Goal: Use online tool/utility: Utilize a website feature to perform a specific function

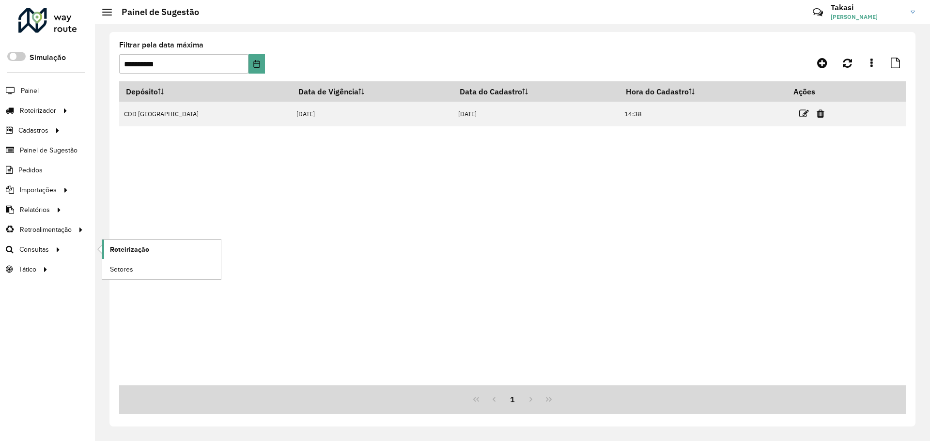
click at [124, 252] on span "Roteirização" at bounding box center [129, 250] width 39 height 10
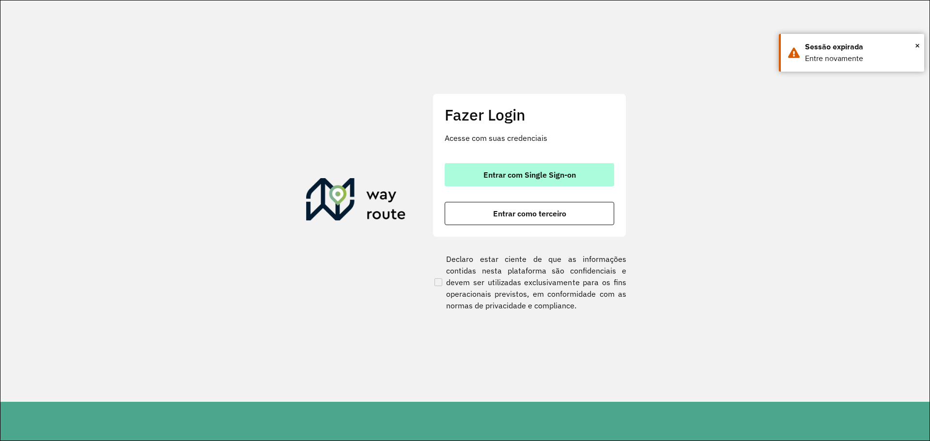
click at [516, 172] on span "Entrar com Single Sign-on" at bounding box center [529, 175] width 92 height 8
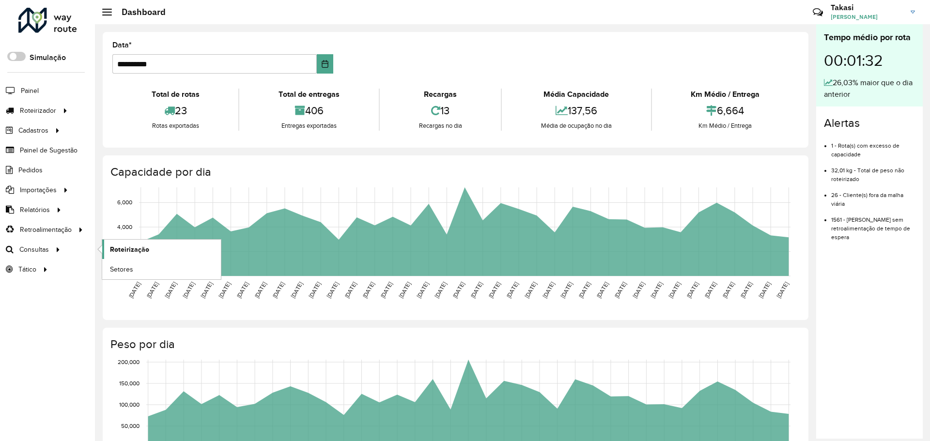
click at [113, 250] on span "Roteirização" at bounding box center [129, 250] width 39 height 10
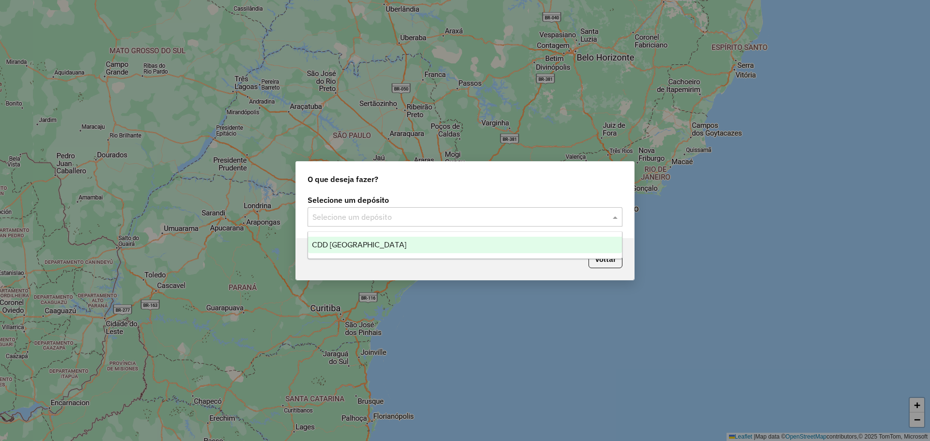
click at [331, 212] on input "text" at bounding box center [455, 218] width 286 height 12
click at [340, 241] on span "CDD Petropolis" at bounding box center [359, 245] width 94 height 8
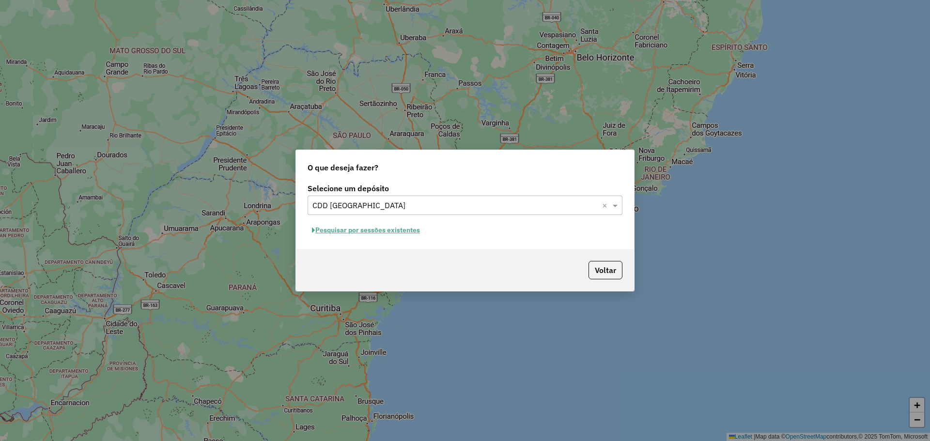
click at [394, 233] on button "Pesquisar por sessões existentes" at bounding box center [365, 230] width 117 height 15
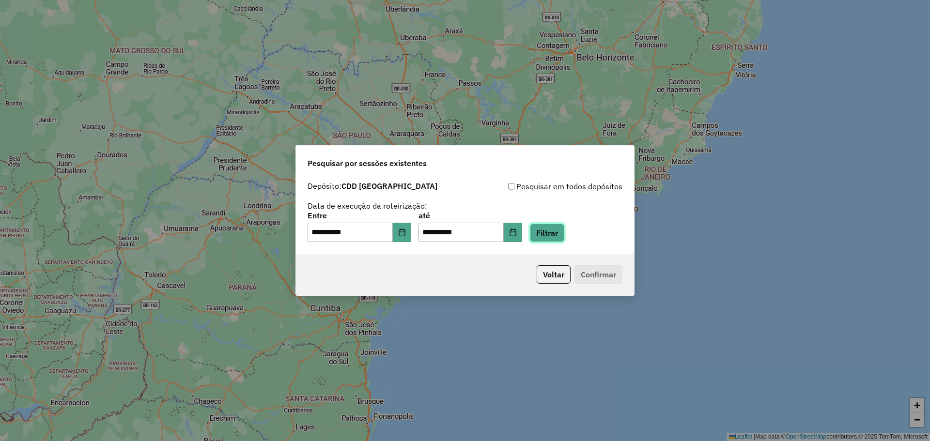
click at [559, 229] on button "Filtrar" at bounding box center [547, 233] width 34 height 18
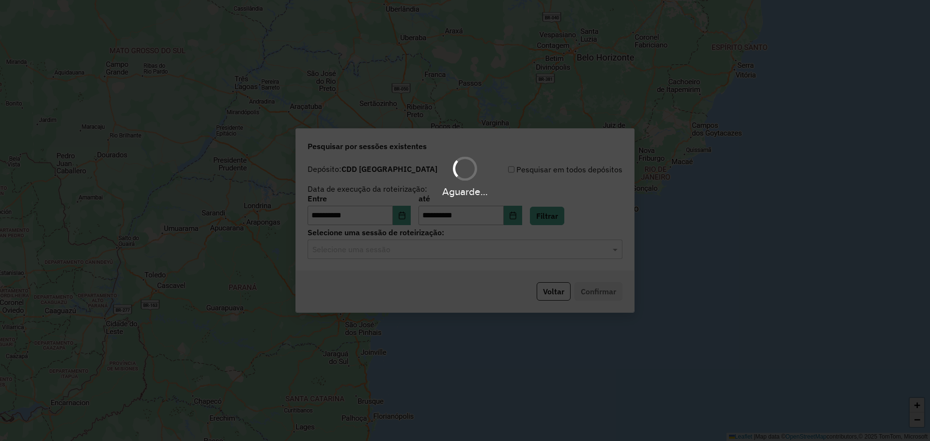
click at [540, 252] on div "Aguarde..." at bounding box center [465, 220] width 930 height 441
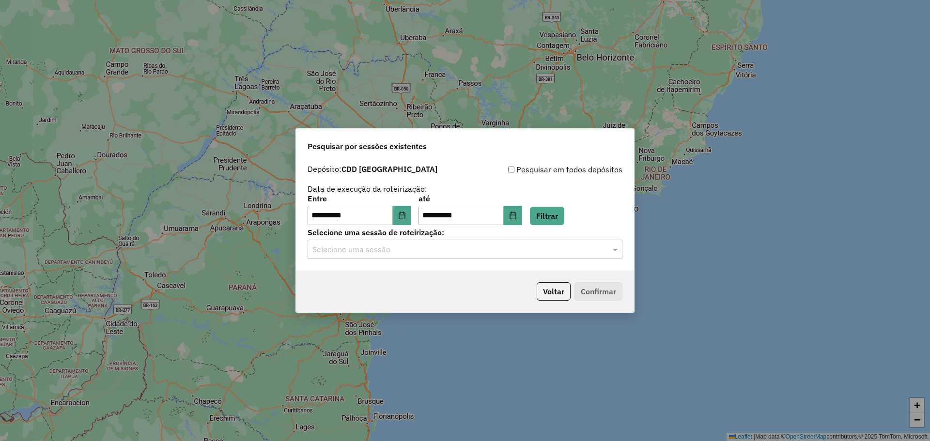
drag, startPoint x: 452, startPoint y: 263, endPoint x: 436, endPoint y: 252, distance: 20.2
click at [448, 261] on div "**********" at bounding box center [465, 215] width 338 height 111
click at [428, 245] on input "text" at bounding box center [455, 250] width 286 height 12
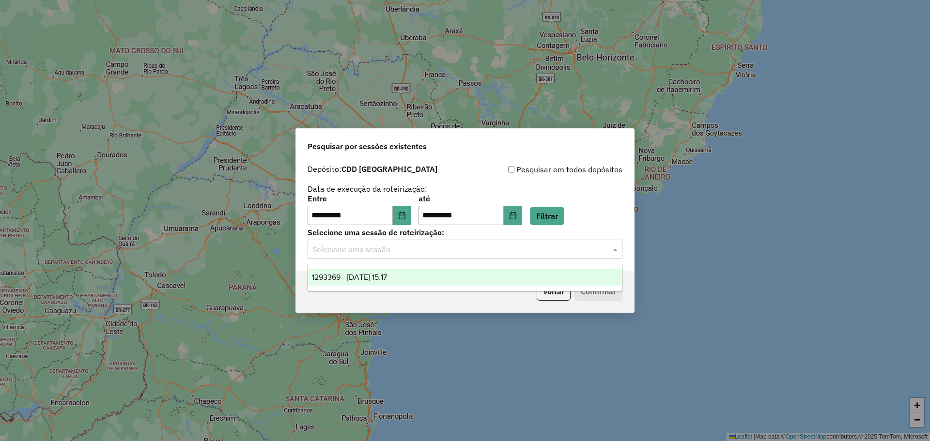
click at [383, 289] on ng-dropdown-panel "1293369 - 13/10/2025 15:17" at bounding box center [464, 278] width 315 height 28
click at [388, 283] on div "1293369 - 13/10/2025 15:17" at bounding box center [465, 277] width 314 height 16
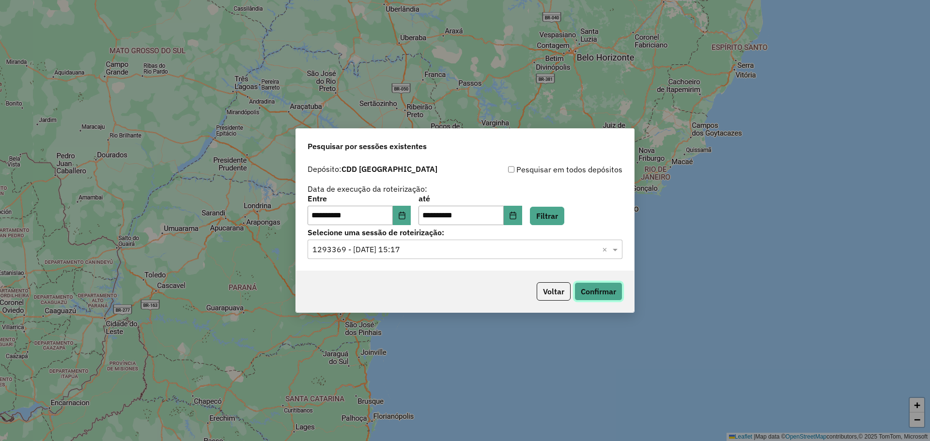
click at [610, 291] on button "Confirmar" at bounding box center [598, 291] width 48 height 18
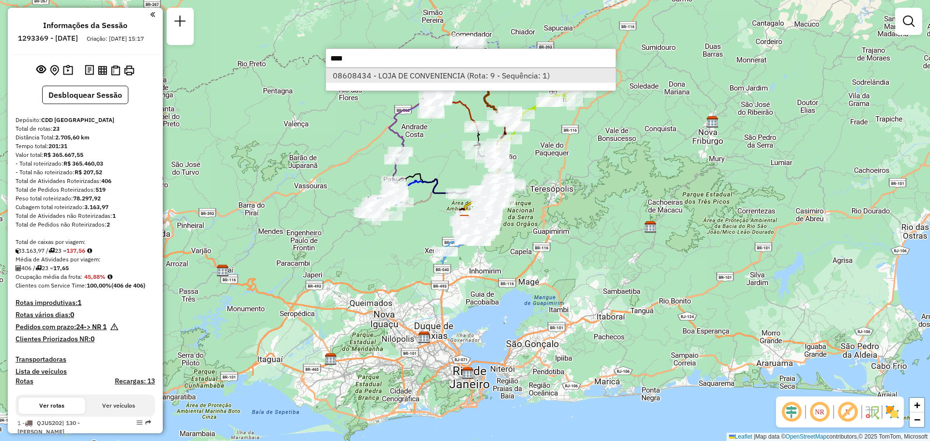
type input "****"
click at [435, 76] on li "08608434 - LOJA DE CONVENIENCIA (Rota: 9 - Sequência: 1)" at bounding box center [471, 75] width 290 height 15
select select "**********"
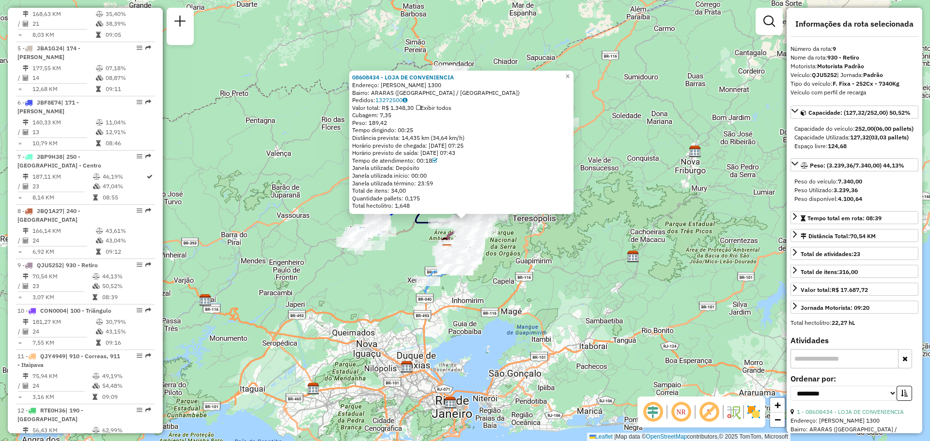
scroll to position [834, 0]
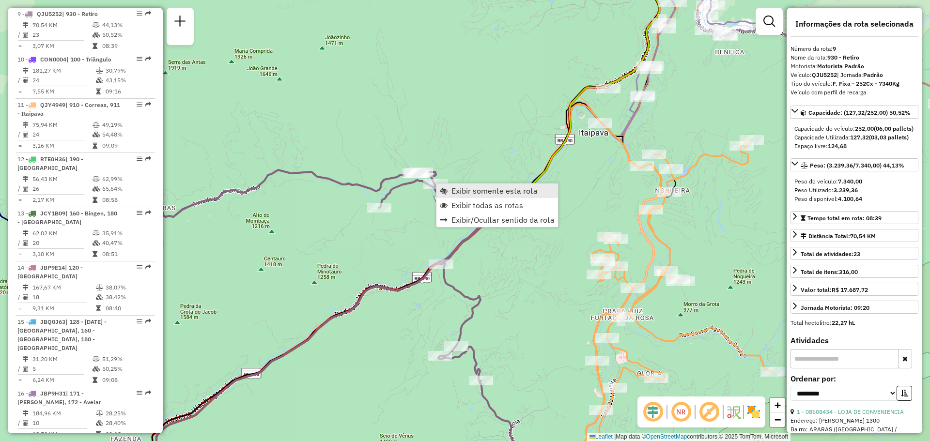
click at [444, 193] on span "Exibir somente esta rota" at bounding box center [444, 191] width 8 height 8
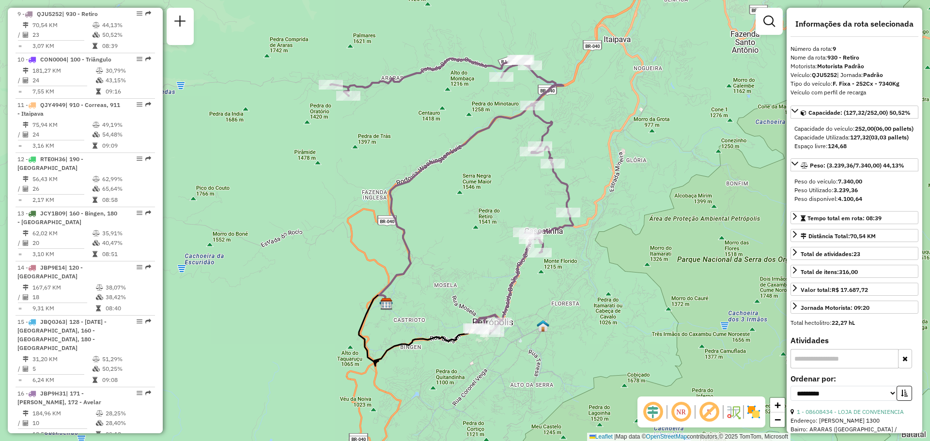
drag, startPoint x: 541, startPoint y: 196, endPoint x: 499, endPoint y: 247, distance: 66.7
click at [499, 247] on div "Janela de atendimento Grade de atendimento Capacidade Transportadoras Veículos …" at bounding box center [465, 220] width 930 height 441
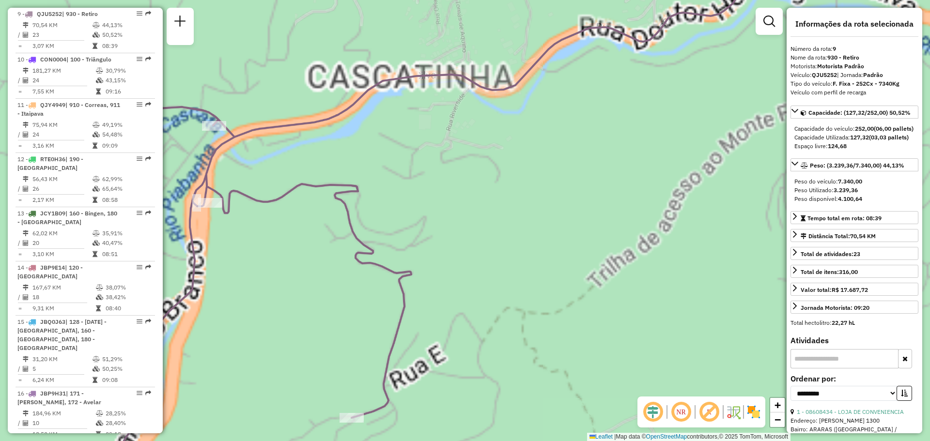
drag, startPoint x: 470, startPoint y: 306, endPoint x: 546, endPoint y: 189, distance: 139.5
click at [546, 190] on div "Janela de atendimento Grade de atendimento Capacidade Transportadoras Veículos …" at bounding box center [465, 220] width 930 height 441
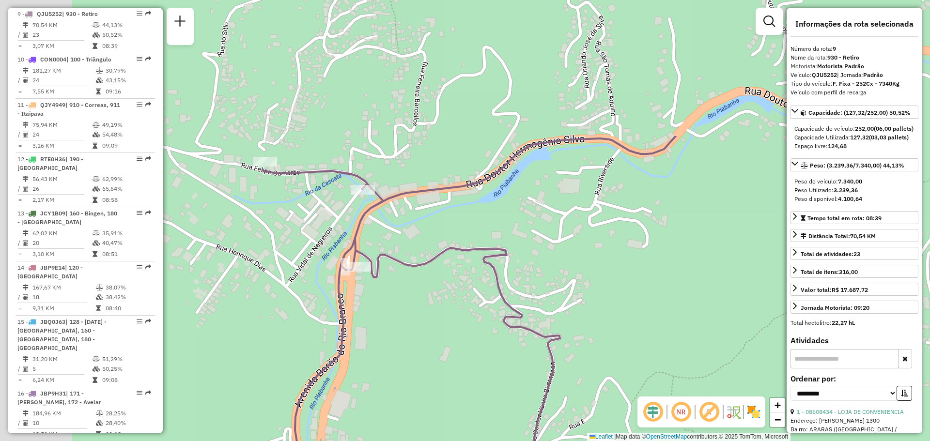
drag, startPoint x: 314, startPoint y: 115, endPoint x: 429, endPoint y: 310, distance: 227.0
click at [429, 310] on div "Janela de atendimento Grade de atendimento Capacidade Transportadoras Veículos …" at bounding box center [465, 220] width 930 height 441
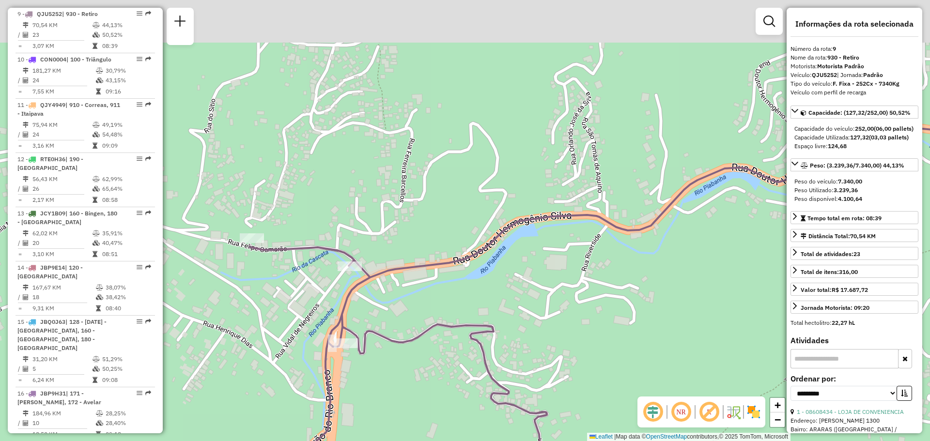
drag, startPoint x: 386, startPoint y: 247, endPoint x: 356, endPoint y: 255, distance: 31.4
click at [318, 308] on div "Janela de atendimento Grade de atendimento Capacidade Transportadoras Veículos …" at bounding box center [465, 220] width 930 height 441
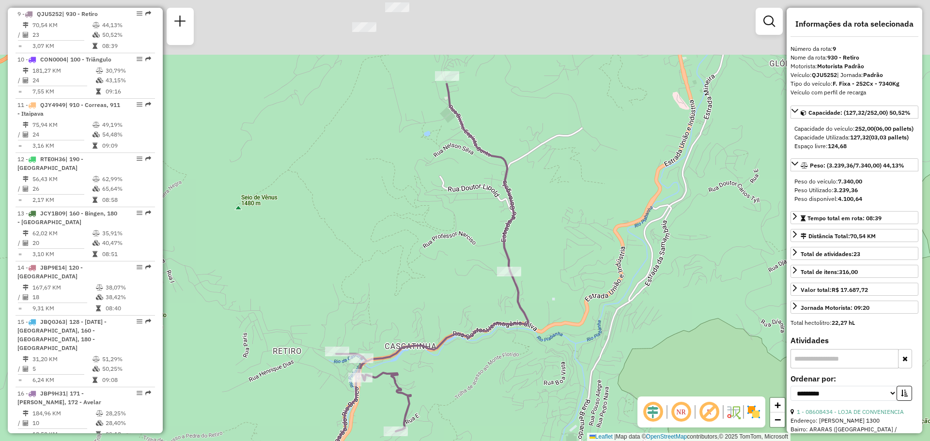
drag, startPoint x: 474, startPoint y: 108, endPoint x: 463, endPoint y: 266, distance: 158.7
click at [466, 263] on div "Janela de atendimento Grade de atendimento Capacidade Transportadoras Veículos …" at bounding box center [465, 220] width 930 height 441
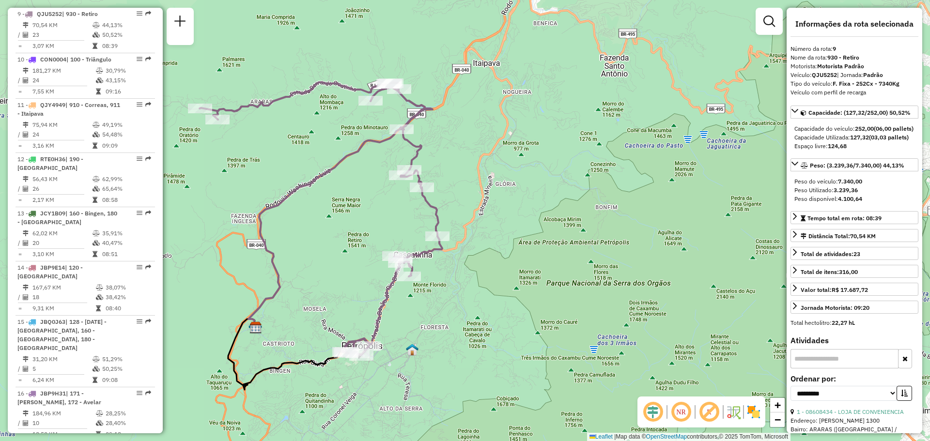
drag, startPoint x: 291, startPoint y: 203, endPoint x: 402, endPoint y: 187, distance: 112.4
click at [402, 187] on div "Janela de atendimento Grade de atendimento Capacidade Transportadoras Veículos …" at bounding box center [465, 220] width 930 height 441
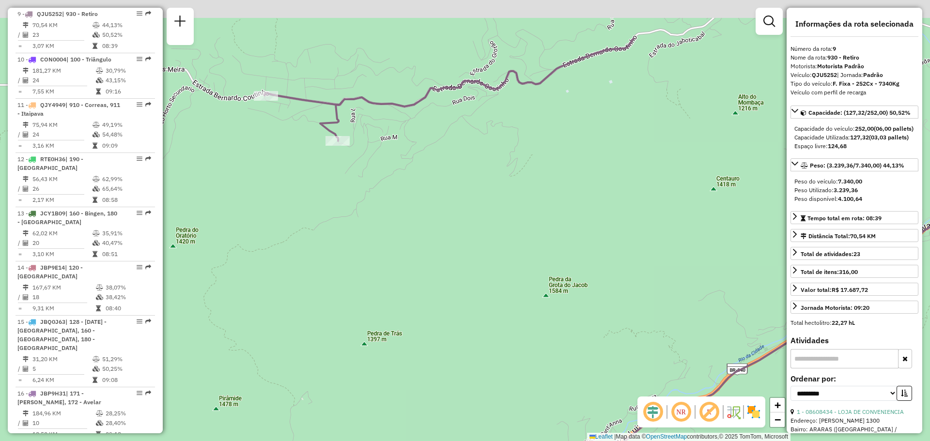
drag, startPoint x: 285, startPoint y: 99, endPoint x: 321, endPoint y: 202, distance: 109.8
click at [321, 202] on div "Janela de atendimento Grade de atendimento Capacidade Transportadoras Veículos …" at bounding box center [465, 220] width 930 height 441
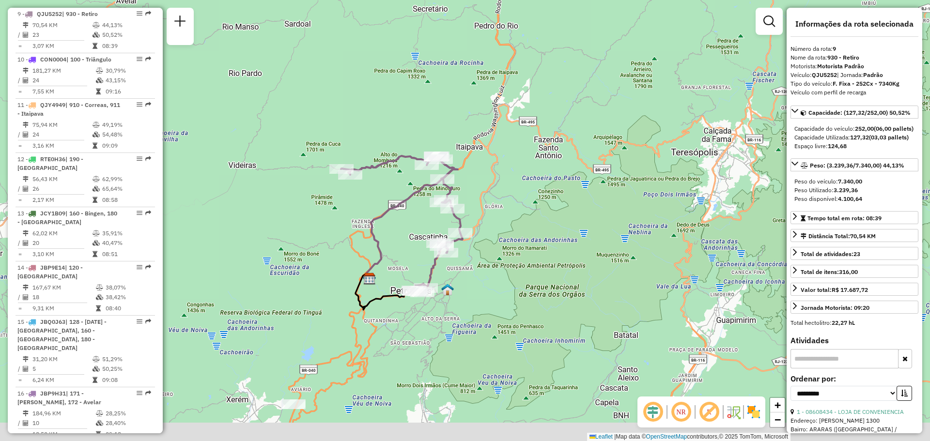
drag, startPoint x: 417, startPoint y: 253, endPoint x: 391, endPoint y: 212, distance: 49.2
click at [391, 212] on div "Janela de atendimento Grade de atendimento Capacidade Transportadoras Veículos …" at bounding box center [465, 220] width 930 height 441
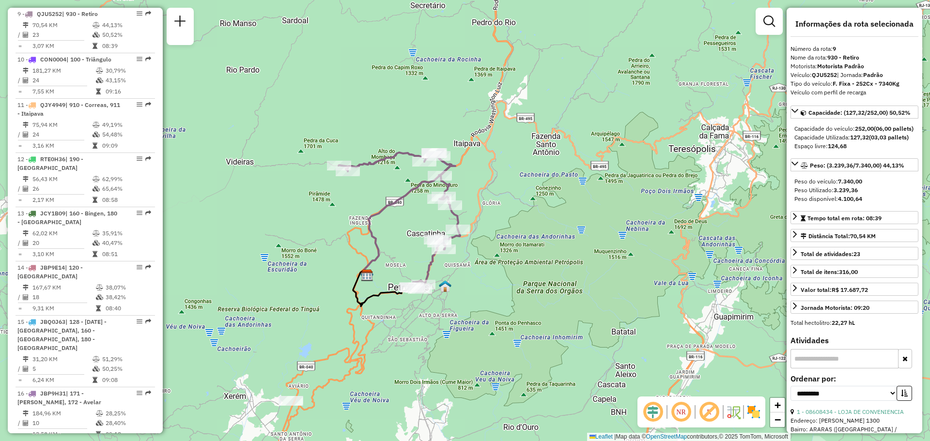
drag, startPoint x: 399, startPoint y: 253, endPoint x: 391, endPoint y: 231, distance: 23.0
click at [391, 231] on div "Janela de atendimento Grade de atendimento Capacidade Transportadoras Veículos …" at bounding box center [465, 220] width 930 height 441
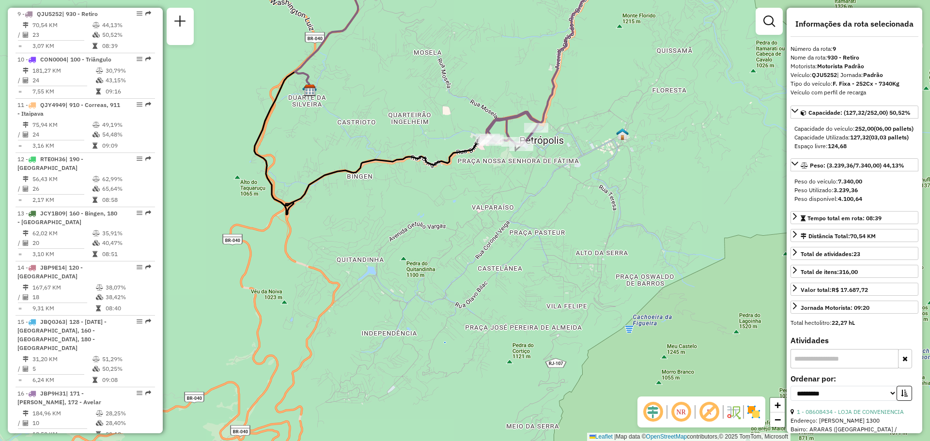
drag, startPoint x: 576, startPoint y: 164, endPoint x: 528, endPoint y: 253, distance: 100.9
click at [528, 253] on div "Janela de atendimento Grade de atendimento Capacidade Transportadoras Veículos …" at bounding box center [465, 220] width 930 height 441
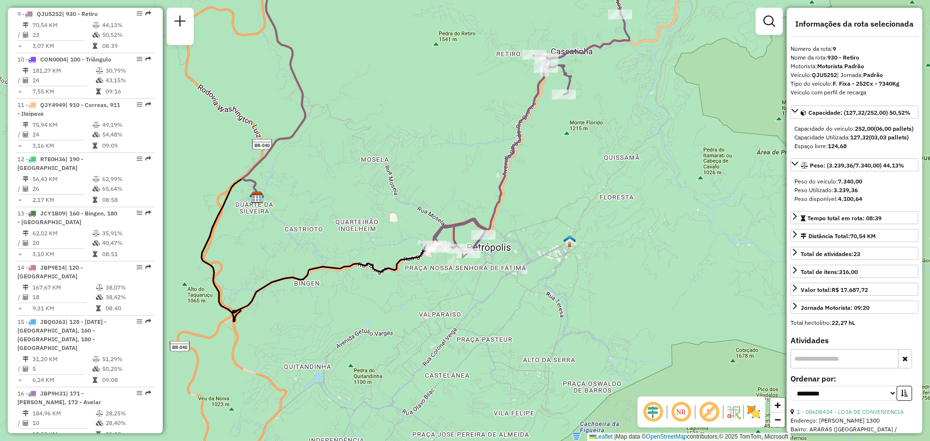
drag, startPoint x: 559, startPoint y: 48, endPoint x: 522, endPoint y: 145, distance: 103.8
click at [523, 146] on div "Janela de atendimento Grade de atendimento Capacidade Transportadoras Veículos …" at bounding box center [465, 220] width 930 height 441
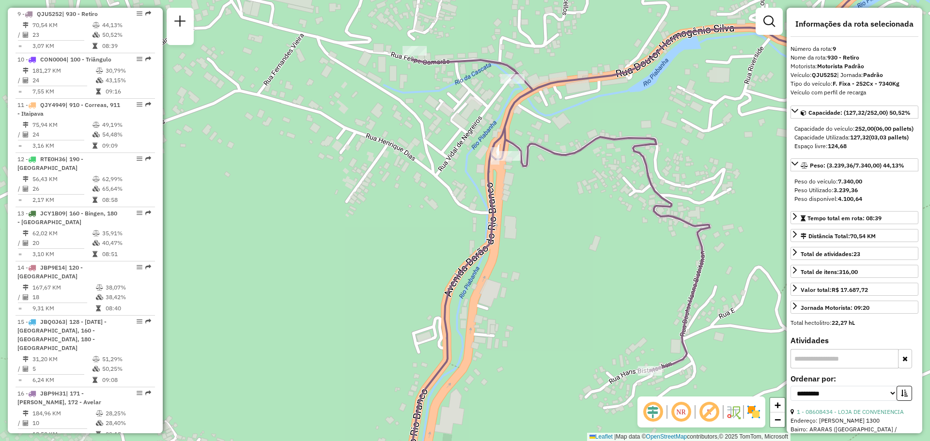
drag, startPoint x: 518, startPoint y: 189, endPoint x: 499, endPoint y: 250, distance: 63.9
click at [499, 250] on div "Janela de atendimento Grade de atendimento Capacidade Transportadoras Veículos …" at bounding box center [465, 220] width 930 height 441
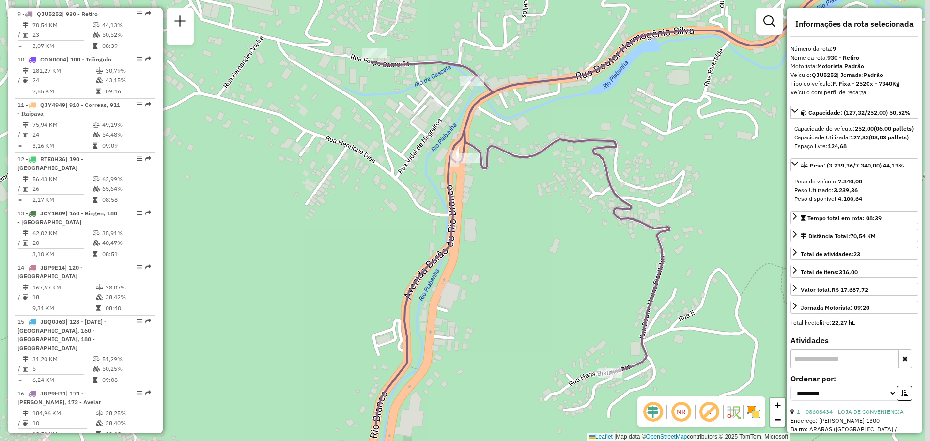
drag, startPoint x: 525, startPoint y: 263, endPoint x: 512, endPoint y: 165, distance: 99.2
click at [502, 156] on div "Janela de atendimento Grade de atendimento Capacidade Transportadoras Veículos …" at bounding box center [465, 220] width 930 height 441
